Goal: Information Seeking & Learning: Find specific fact

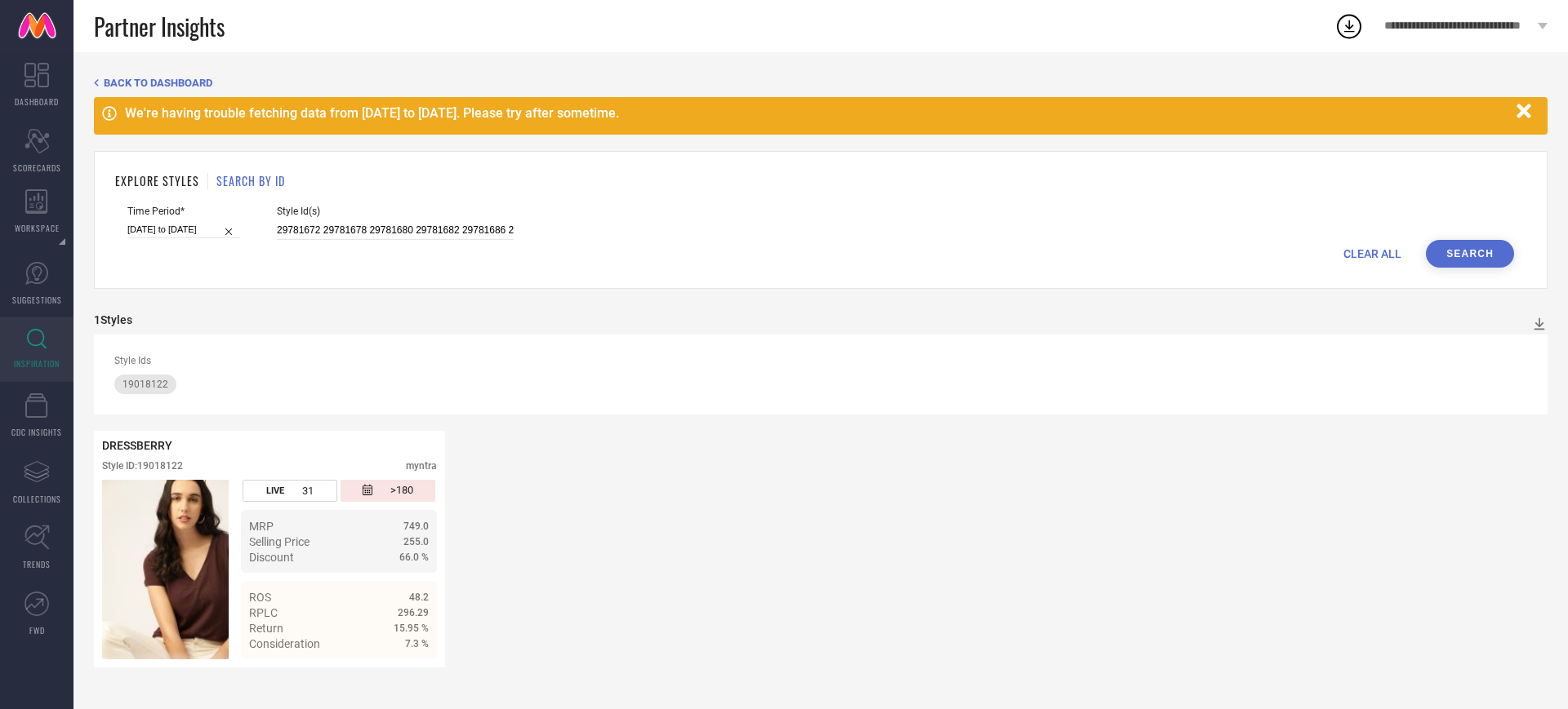
scroll to position [0, 2448]
type input "29781672 29781678 29781680 29781682 29781686 29781688 29781692 29781694 2978169…"
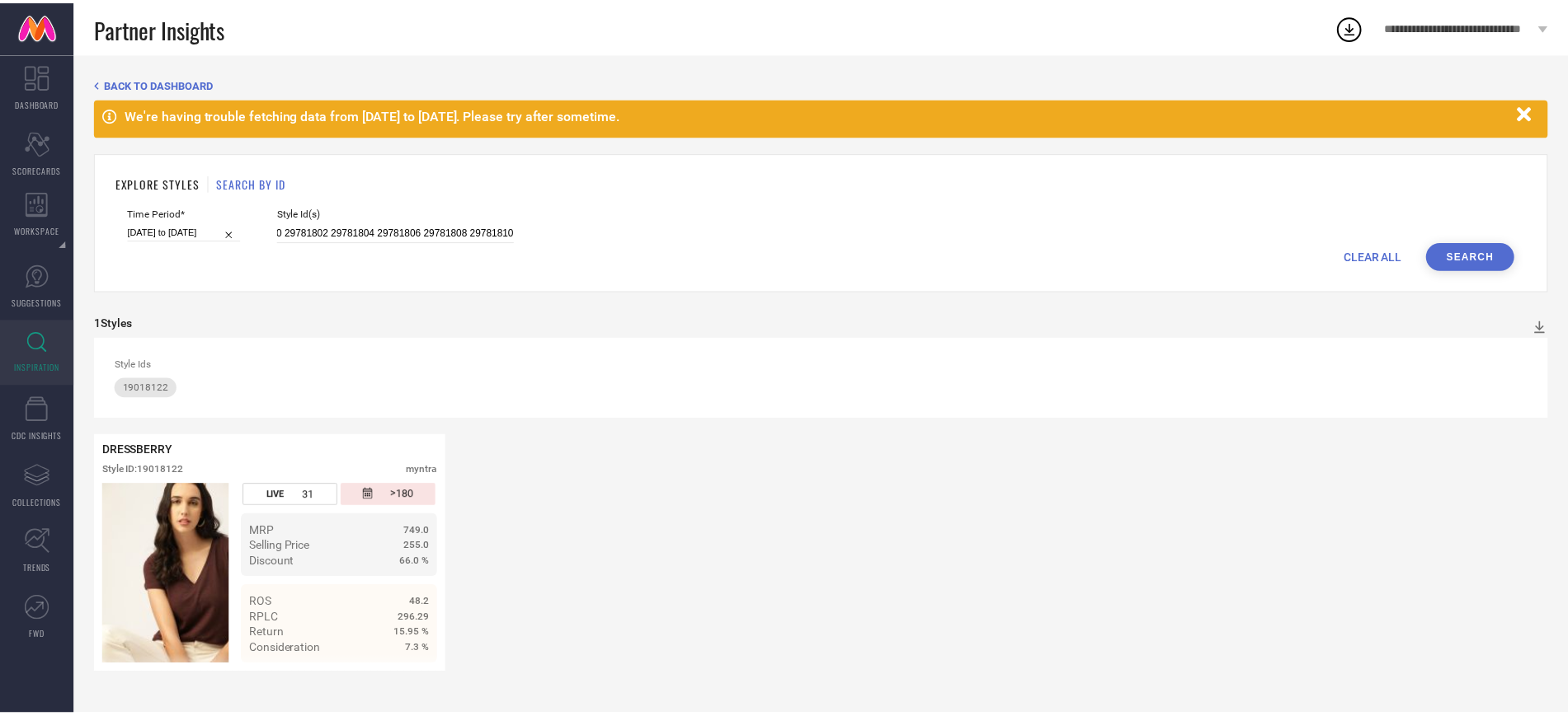
scroll to position [0, 0]
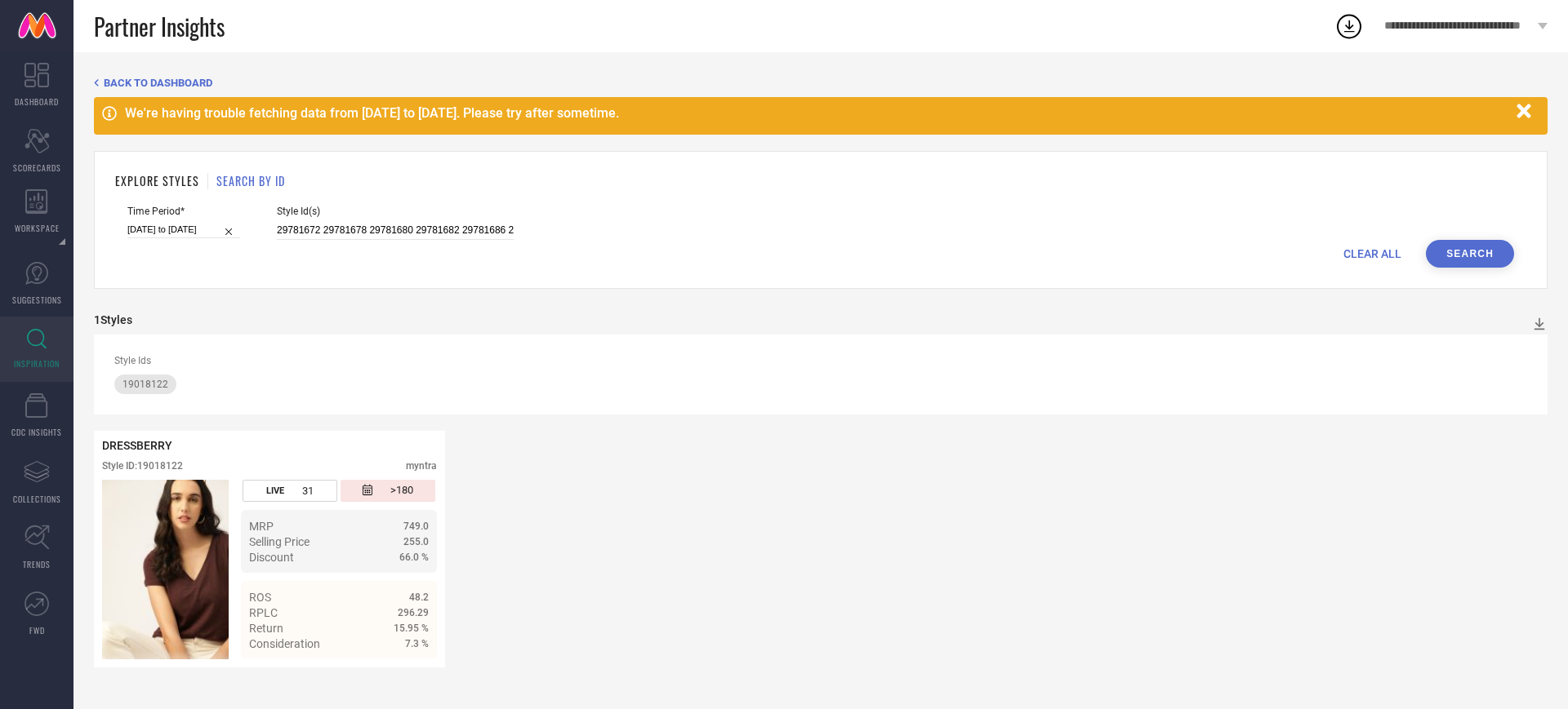
click at [1464, 242] on button "Search" at bounding box center [1470, 253] width 88 height 27
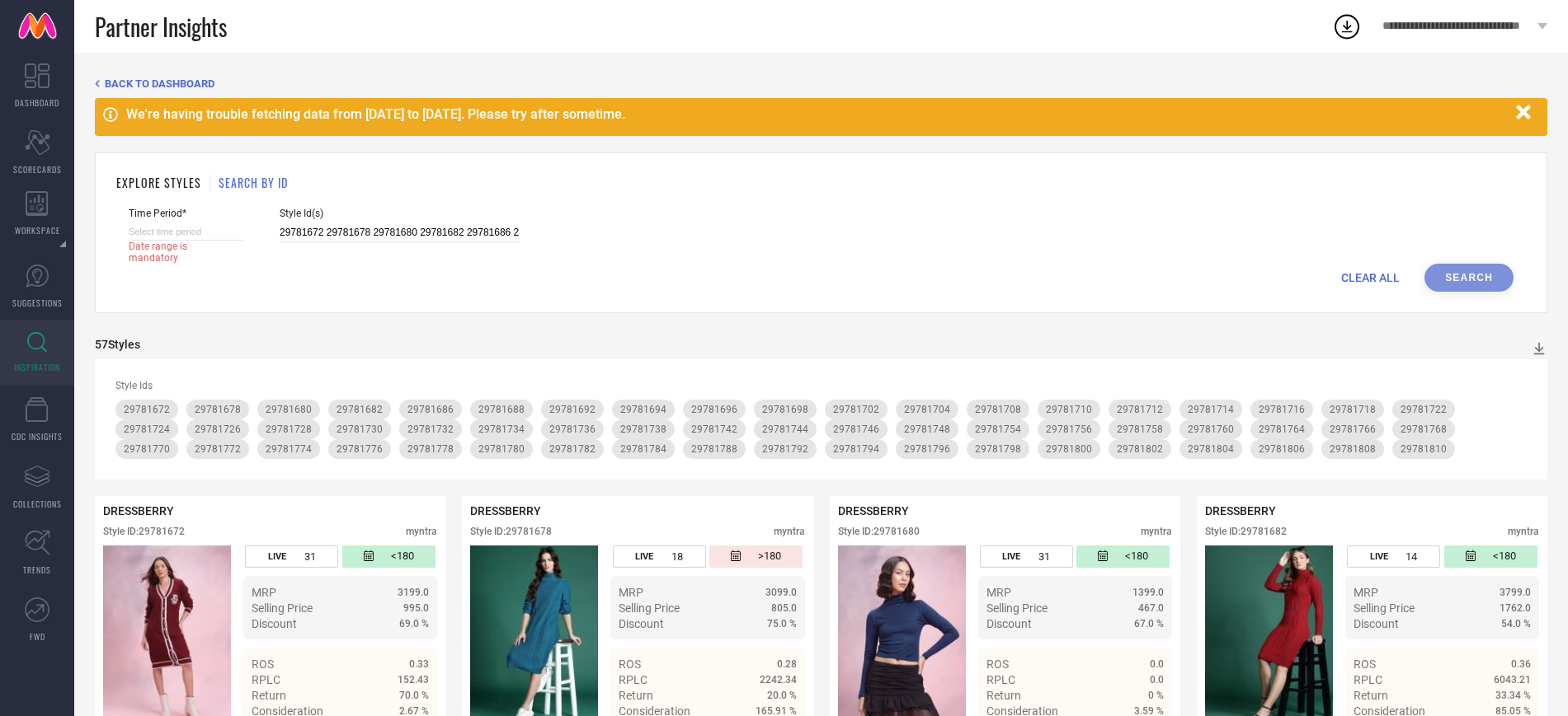
select select "8"
select select "2025"
select select "9"
select select "2025"
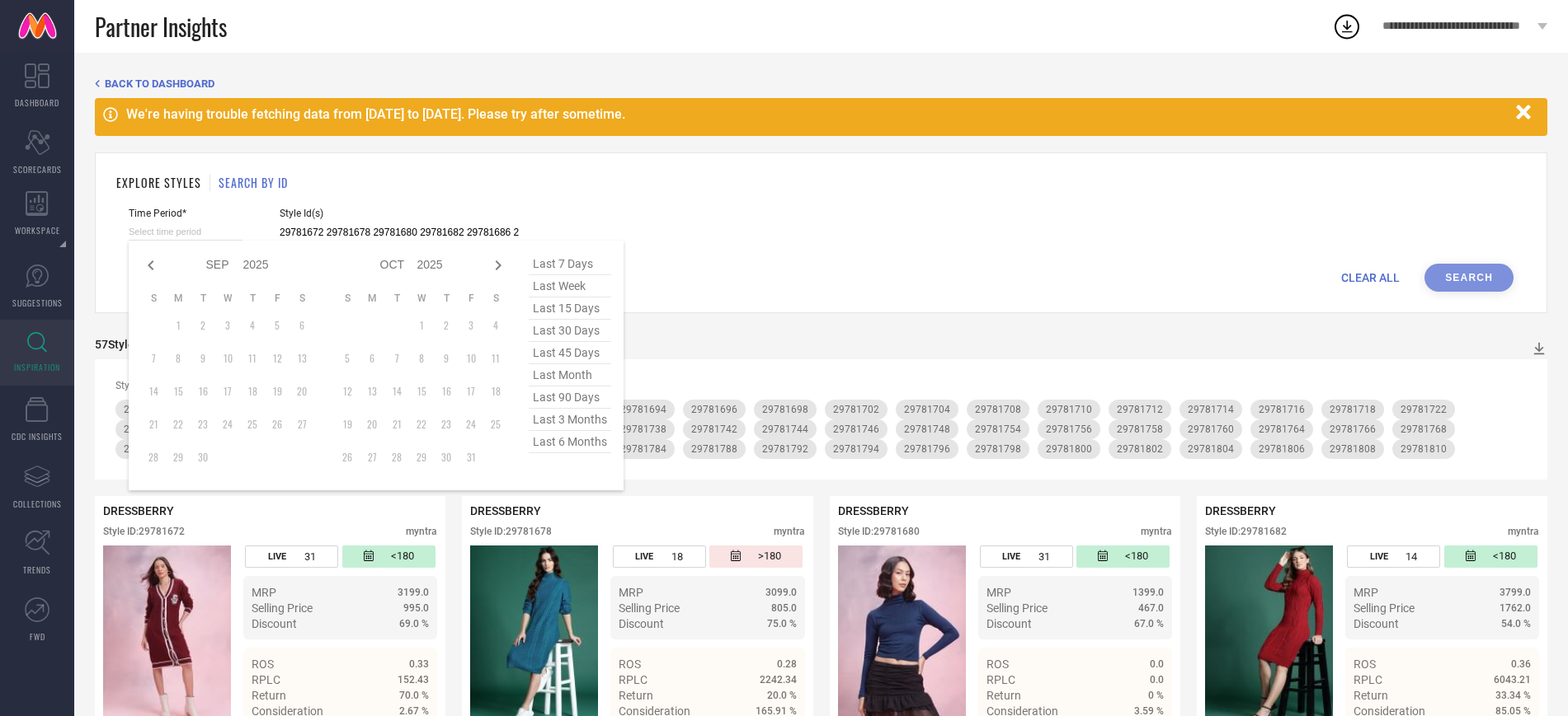
click at [233, 230] on input at bounding box center [185, 232] width 114 height 17
click at [144, 257] on icon at bounding box center [151, 265] width 20 height 20
select select "6"
select select "2025"
select select "7"
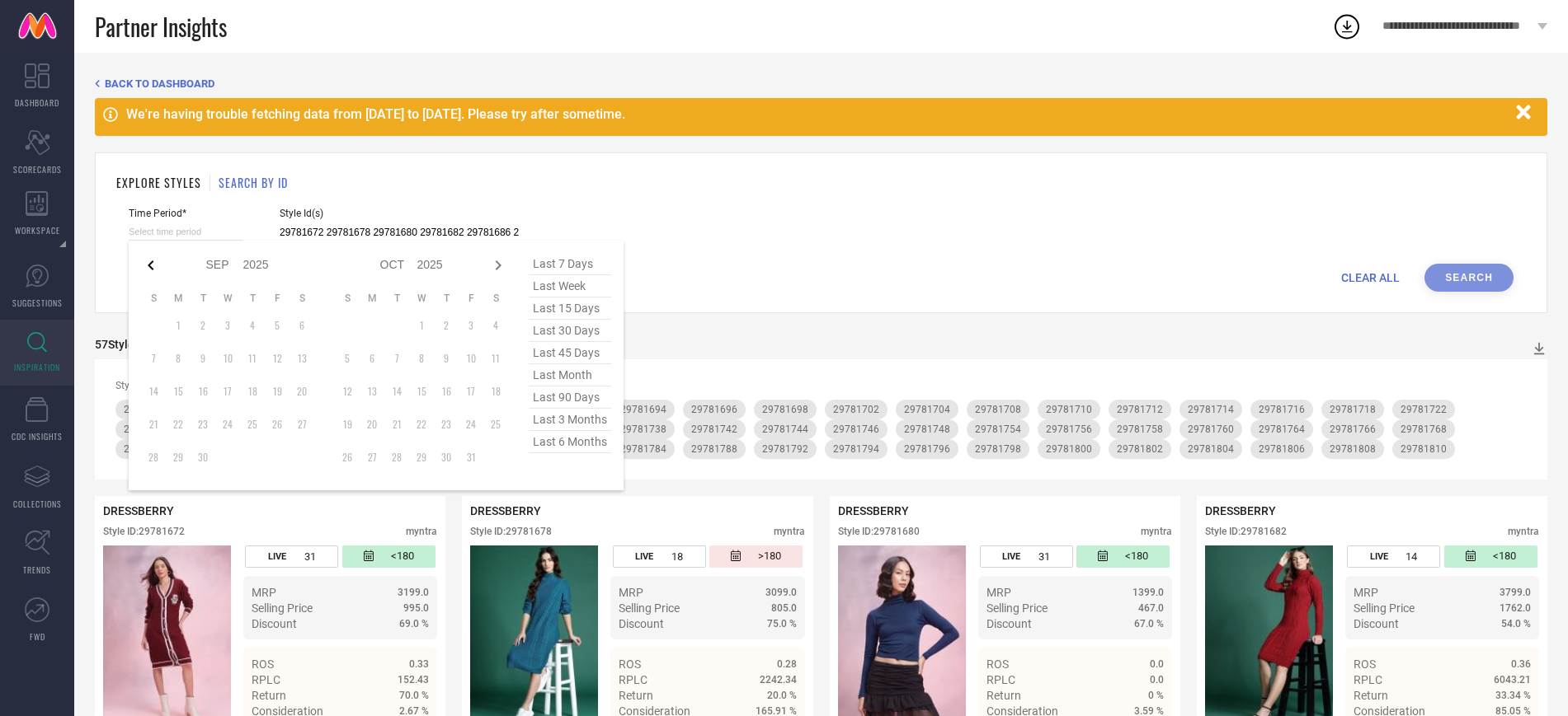
select select "2025"
click at [144, 257] on icon at bounding box center [151, 265] width 20 height 20
select select "3"
select select "2025"
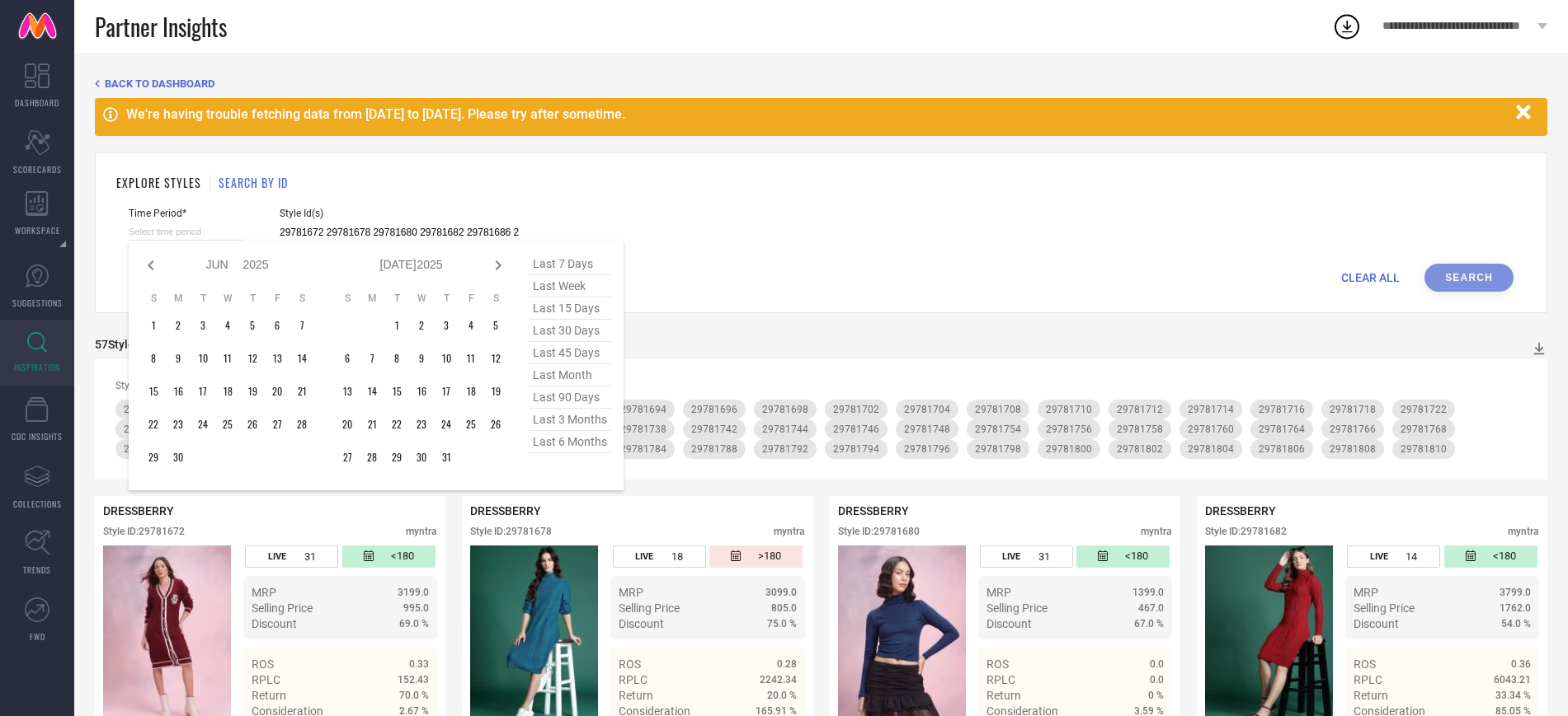
select select "4"
select select "2025"
click at [144, 257] on icon at bounding box center [151, 265] width 20 height 20
select select "2"
select select "2025"
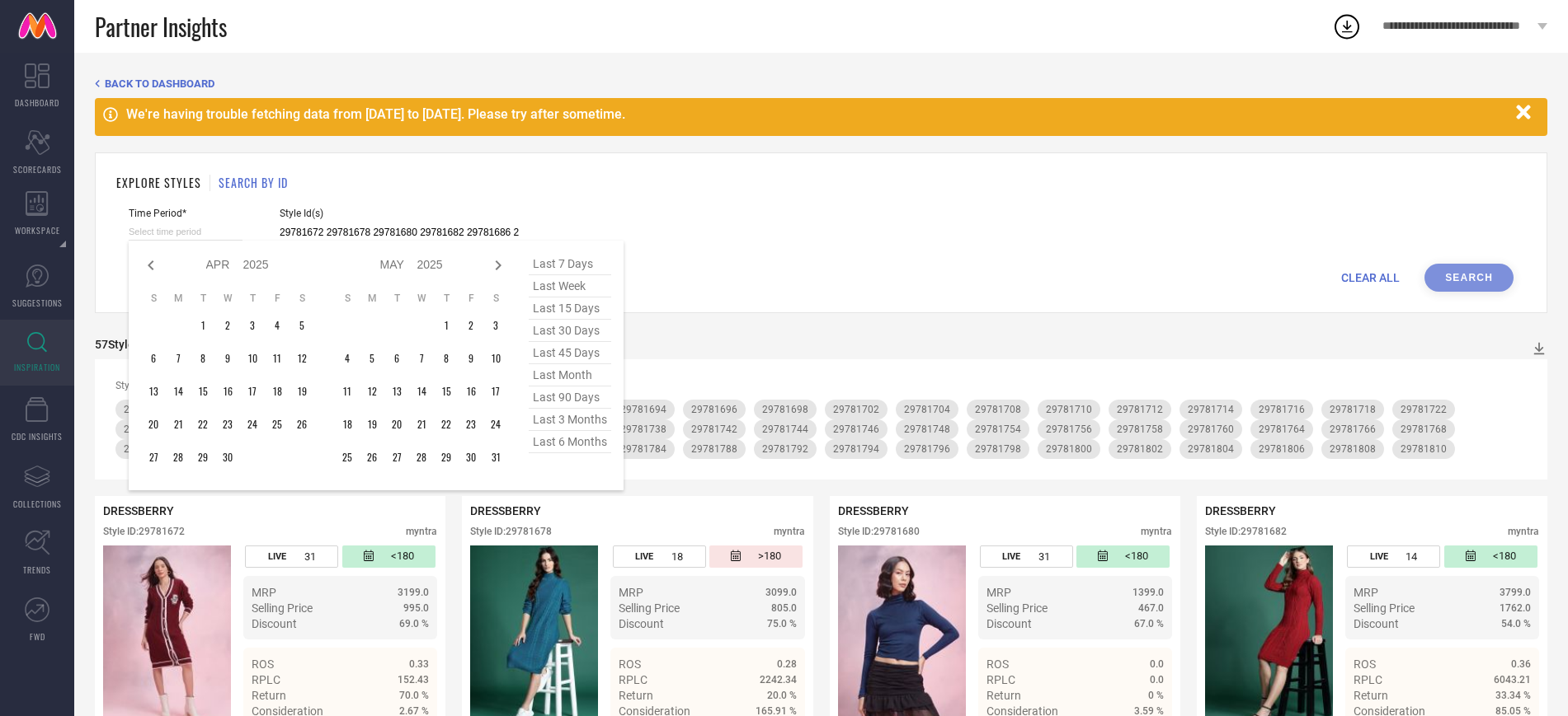
select select "3"
select select "2025"
click at [144, 257] on icon at bounding box center [151, 265] width 20 height 20
select select "1"
select select "2025"
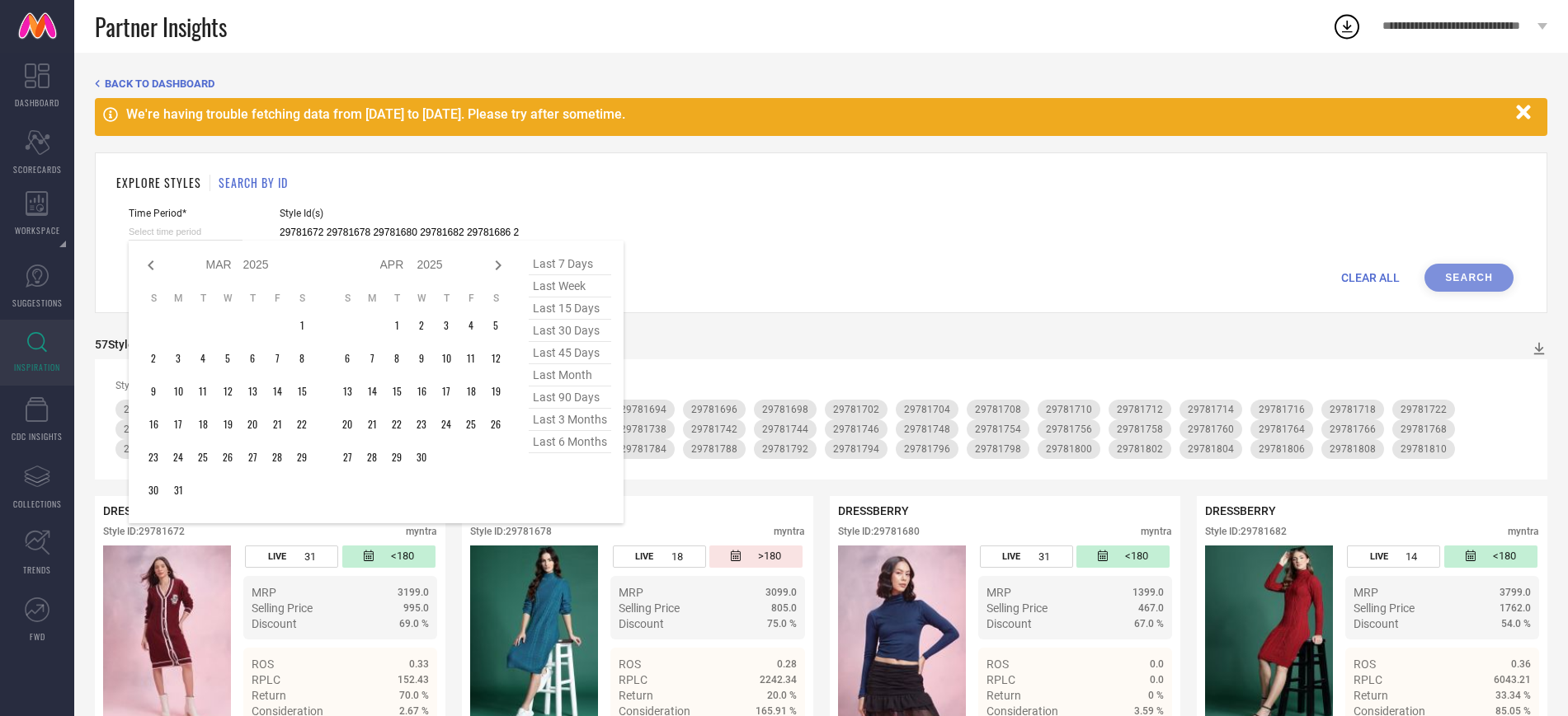
select select "2"
select select "2025"
click at [144, 257] on icon at bounding box center [151, 265] width 20 height 20
select select "2025"
select select "1"
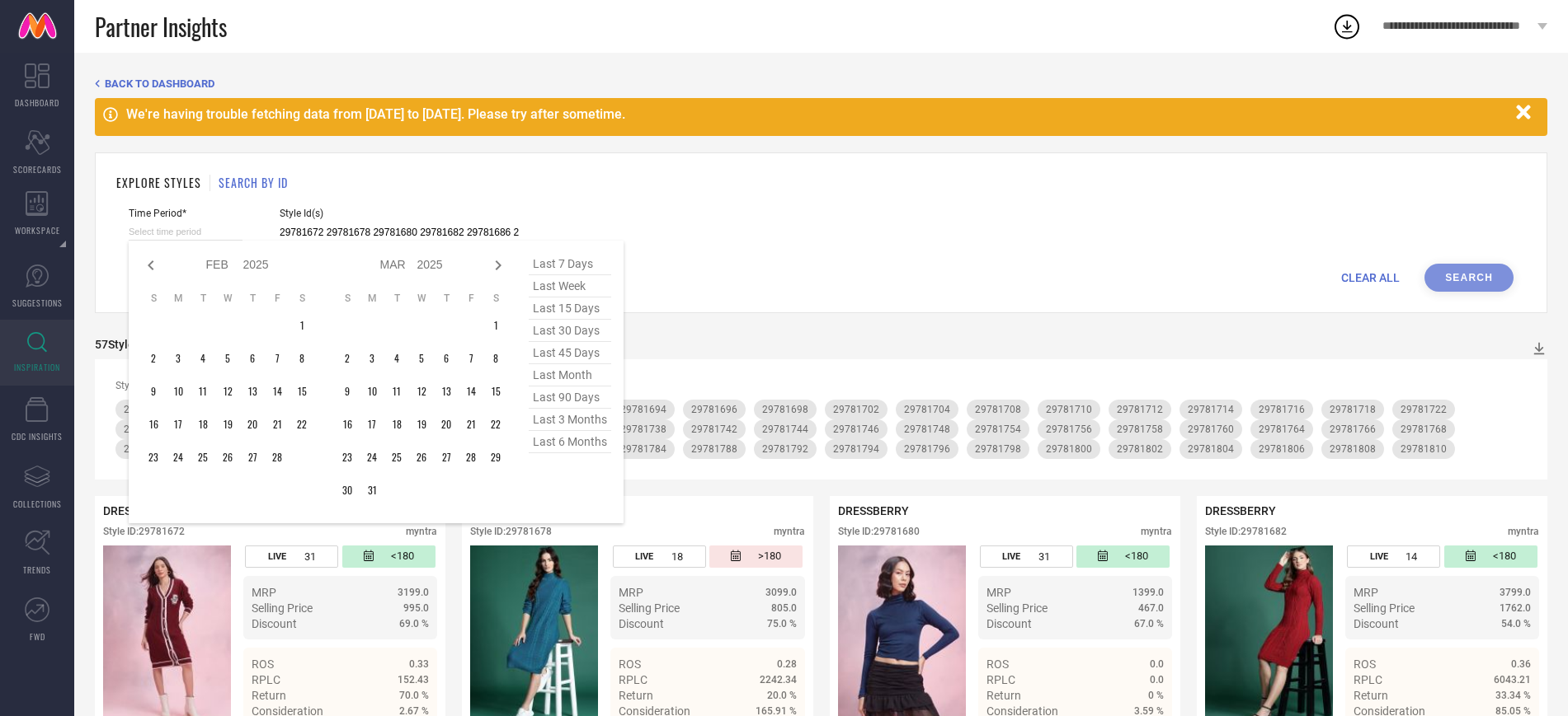
select select "2025"
click at [144, 257] on icon at bounding box center [151, 265] width 20 height 20
select select "10"
select select "2024"
select select "11"
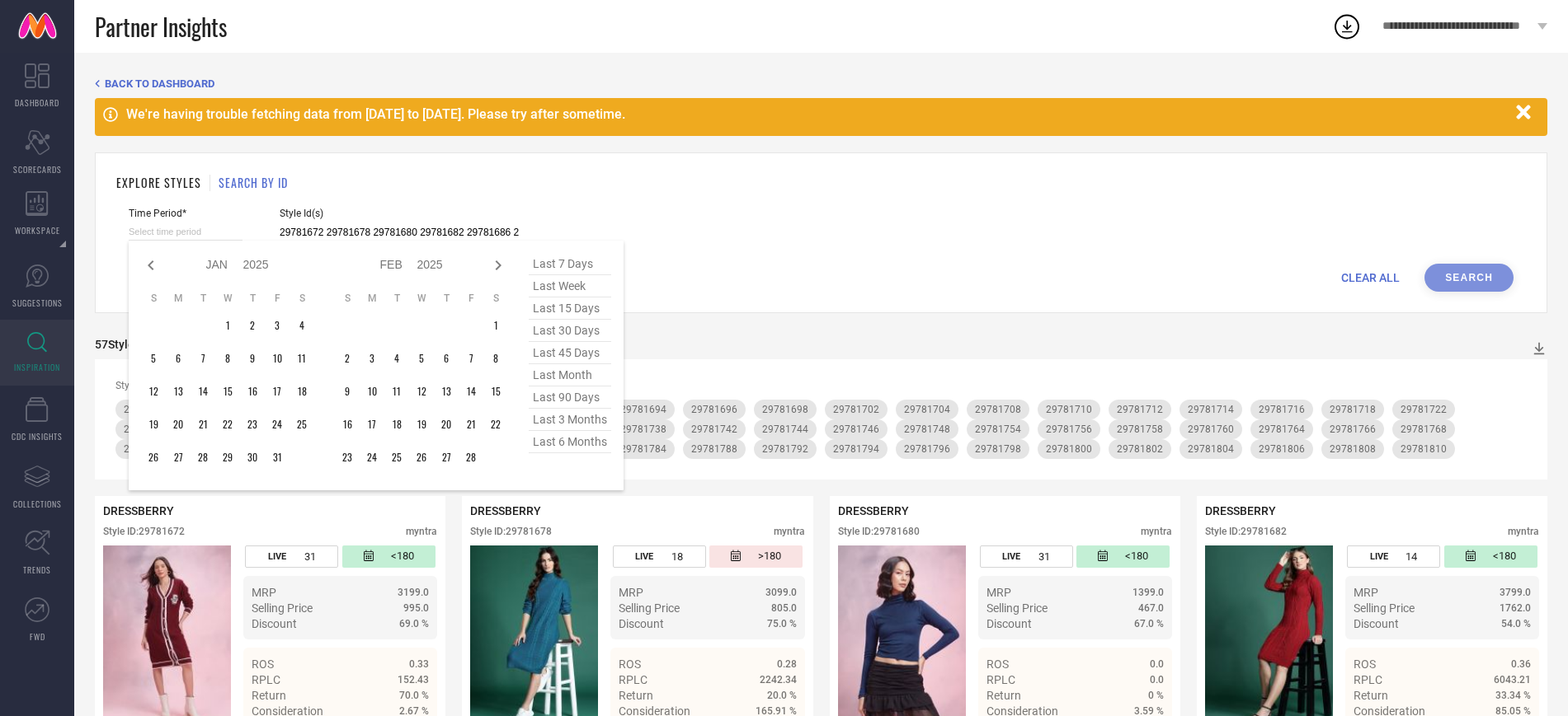
select select "2024"
click at [270, 322] on td "1" at bounding box center [277, 326] width 25 height 25
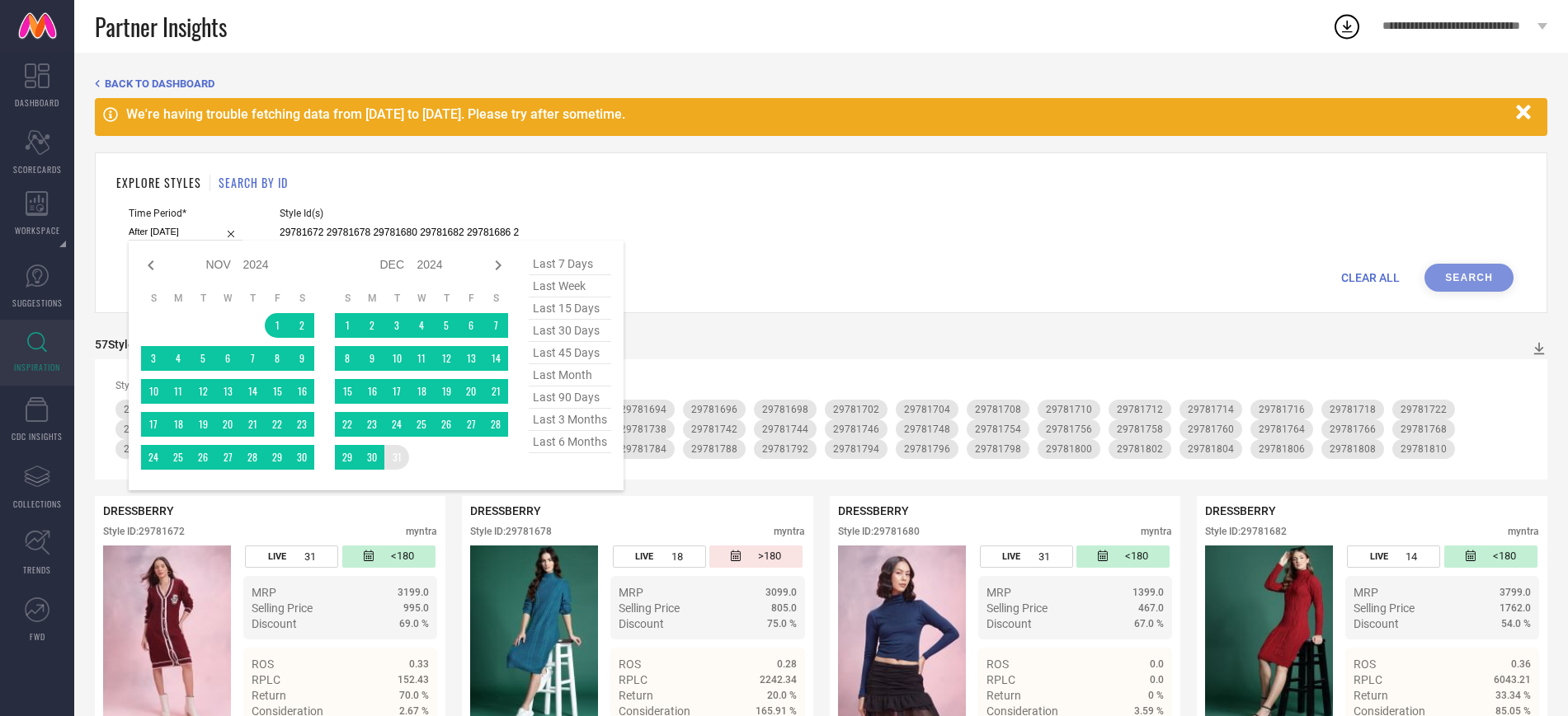
type input "[DATE] to [DATE]"
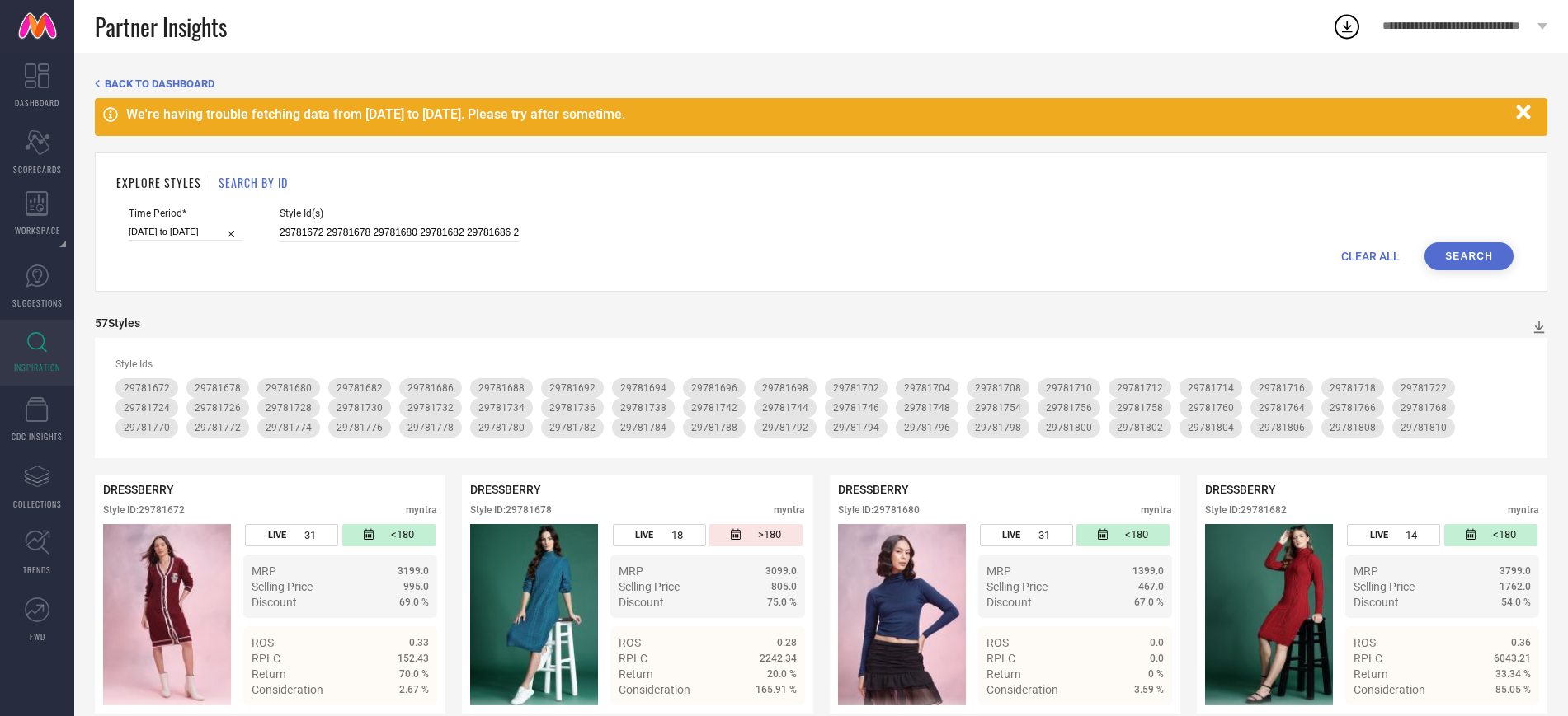
click at [1447, 245] on button "Search" at bounding box center [1468, 256] width 89 height 28
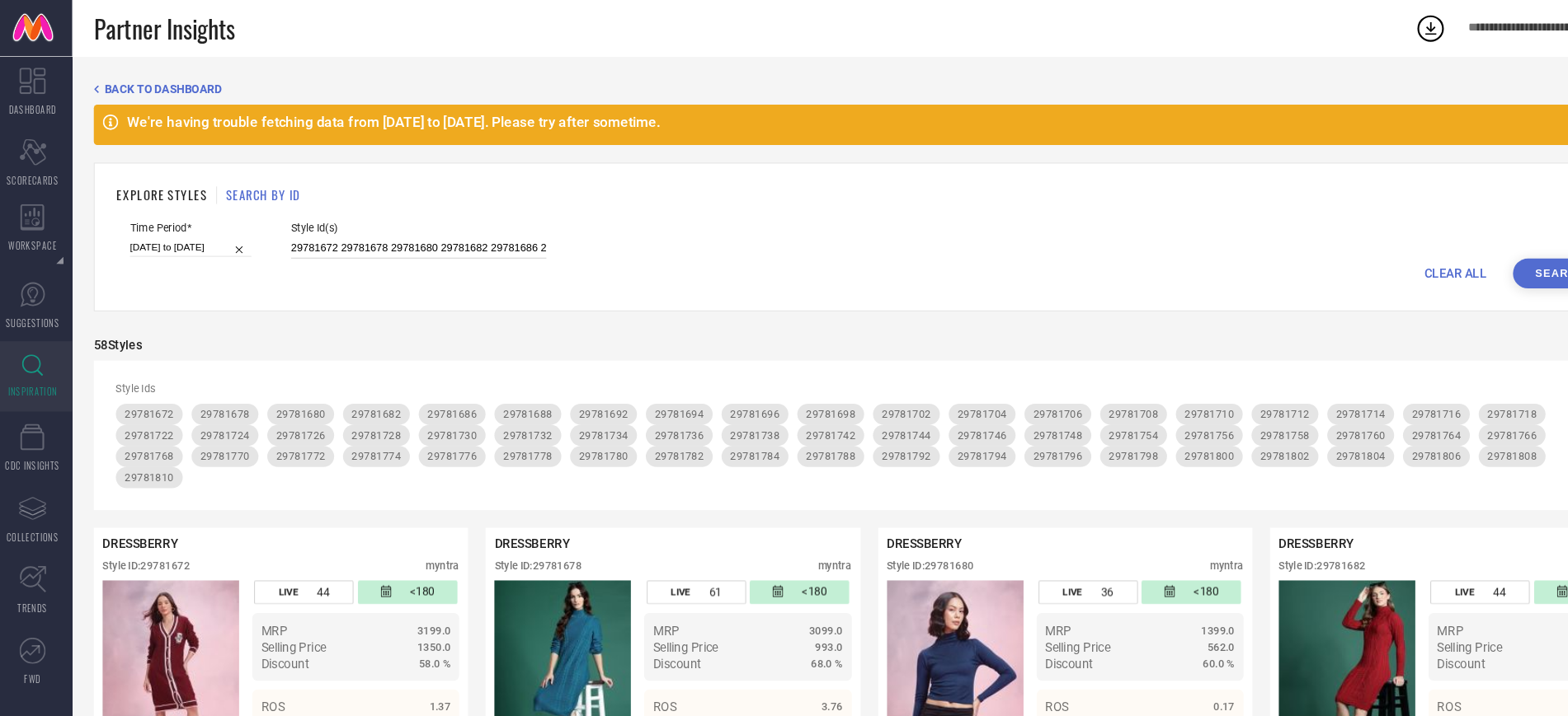
click at [473, 226] on input "29781672 29781678 29781680 29781682 29781686 29781688 29781692 29781694 2978169…" at bounding box center [399, 233] width 239 height 19
paste input "3514742 23514744 23514746 23514748 23514750 23514754 23514764 23514768 23514772…"
type input "23514742 23514744 23514746 23514748 23514750 23514754 23514764 23514768 2351477…"
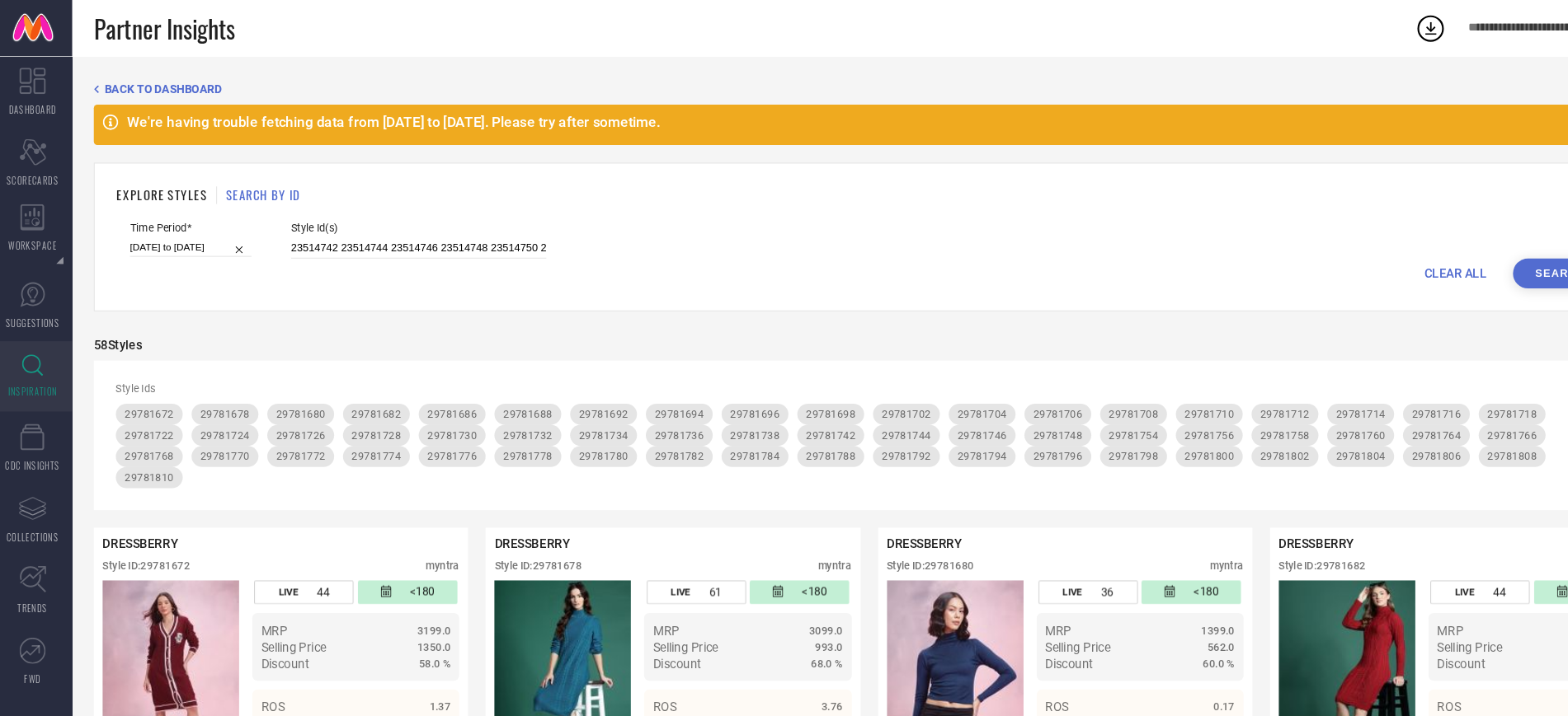
click at [1463, 258] on button "Search" at bounding box center [1468, 256] width 89 height 28
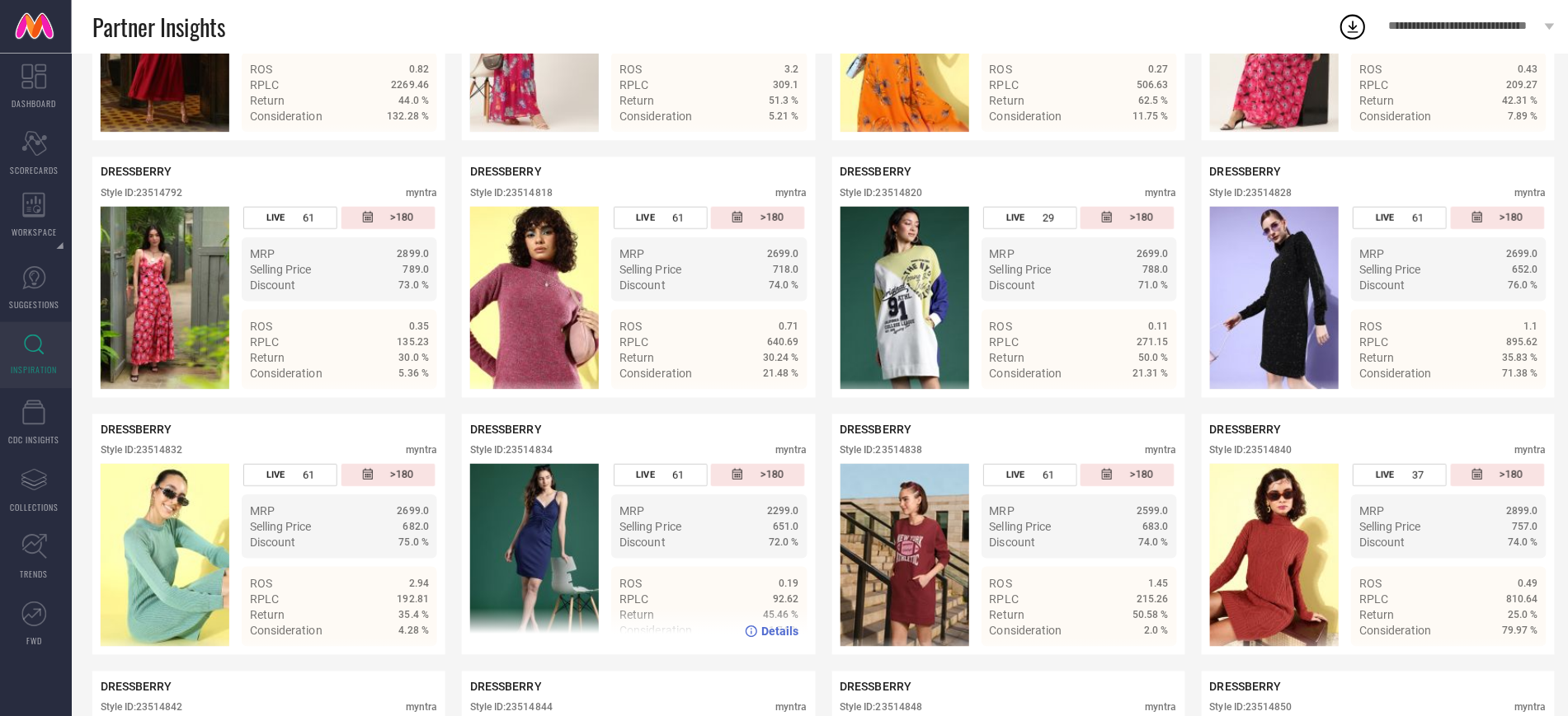
scroll to position [1378, 0]
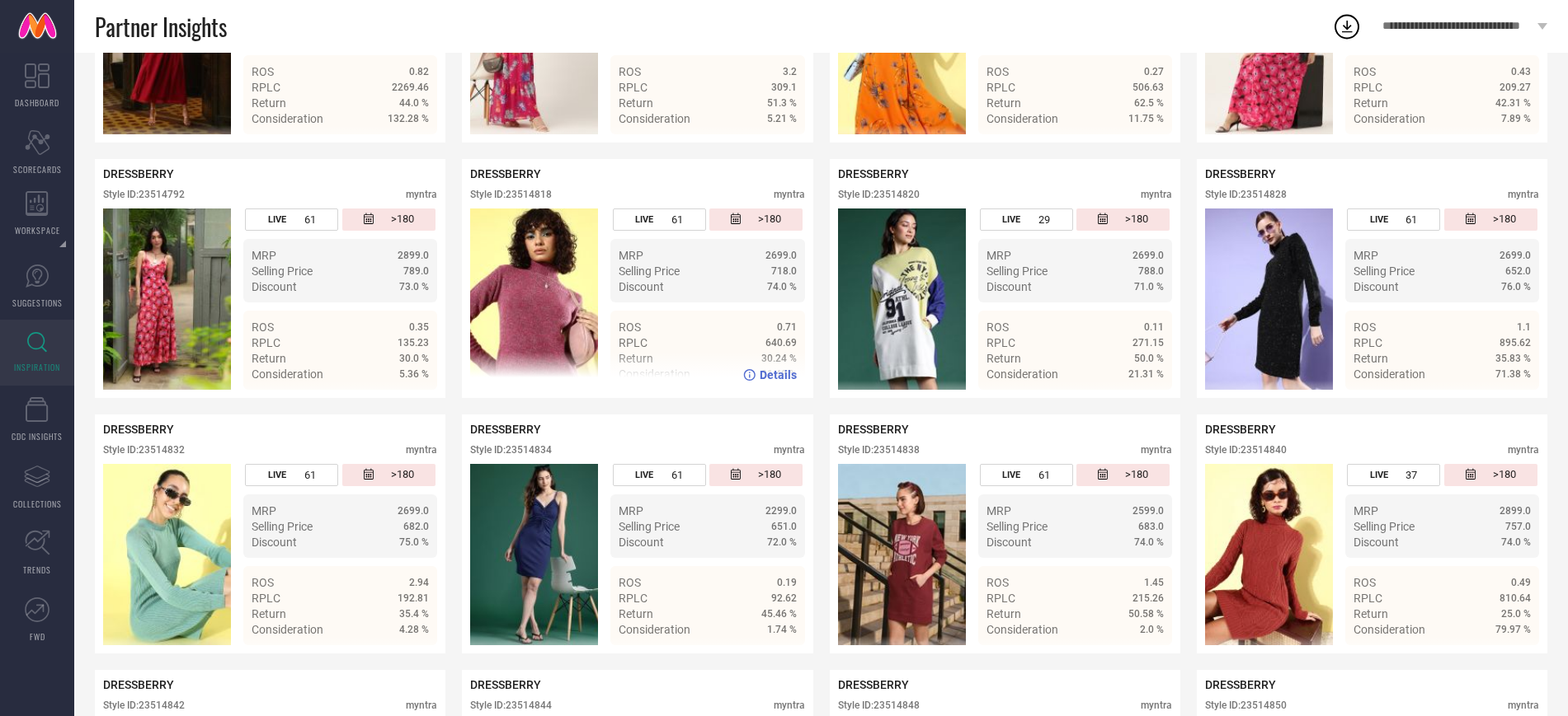
click at [548, 208] on div "Style ID: 23514818 myntra" at bounding box center [637, 199] width 334 height 20
copy div "23514818"
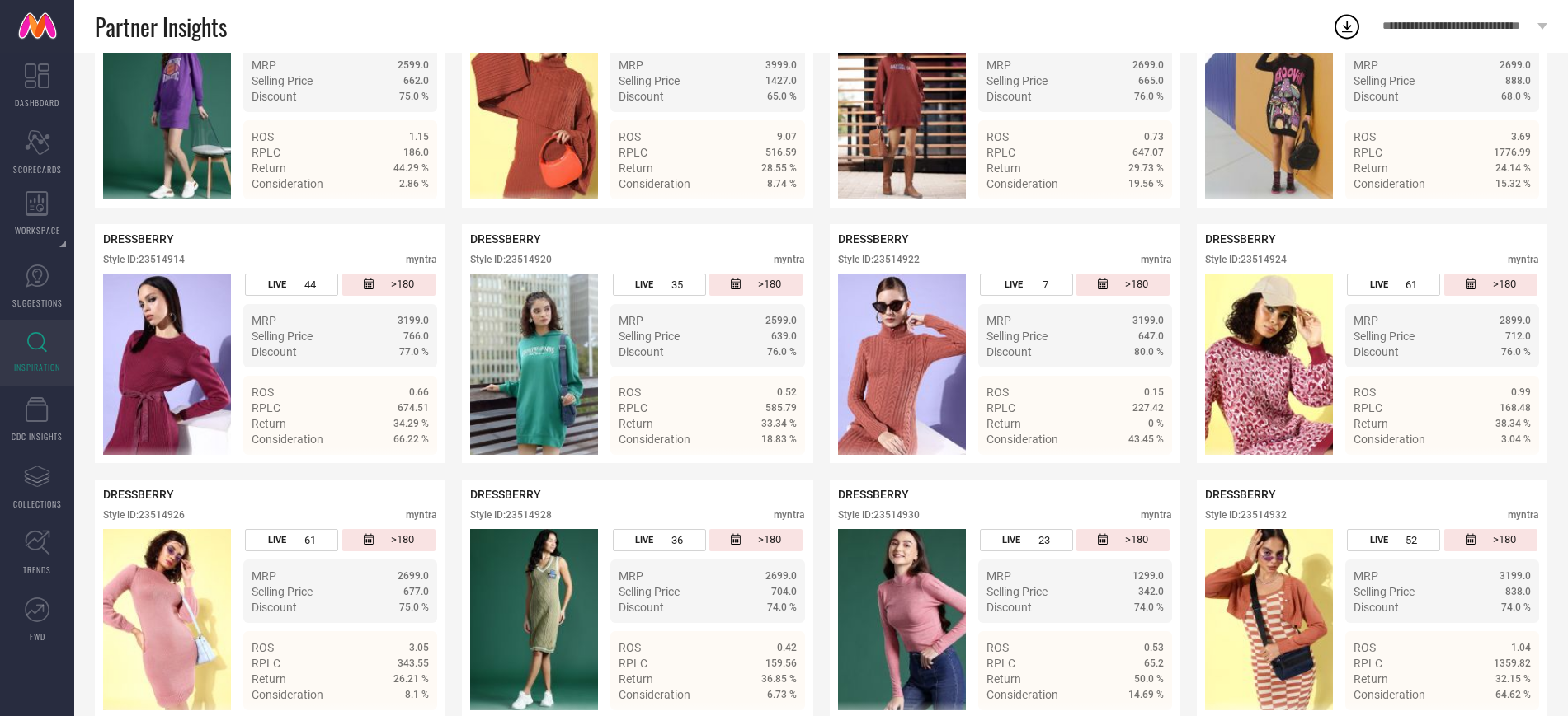
scroll to position [3285, 0]
